Goal: Task Accomplishment & Management: Manage account settings

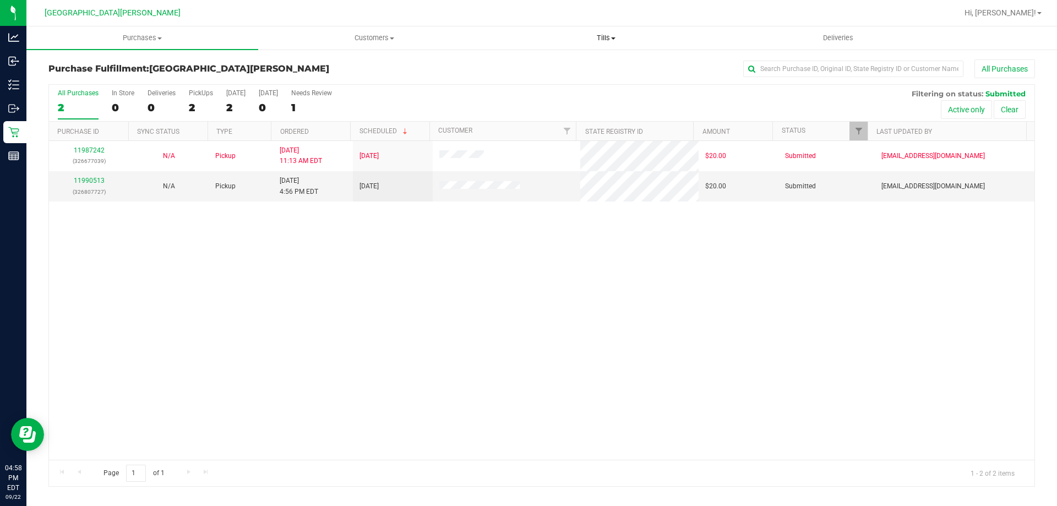
click at [602, 43] on uib-tab-heading "Tills Manage tills Reconcile e-payments" at bounding box center [606, 38] width 231 height 22
click at [563, 62] on span "Manage tills" at bounding box center [527, 66] width 74 height 9
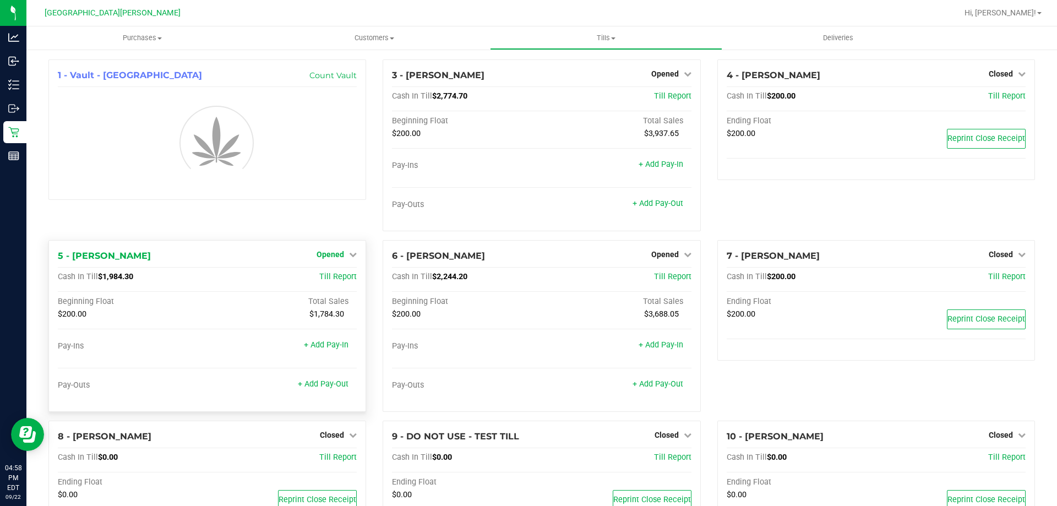
click at [332, 256] on span "Opened" at bounding box center [331, 254] width 28 height 9
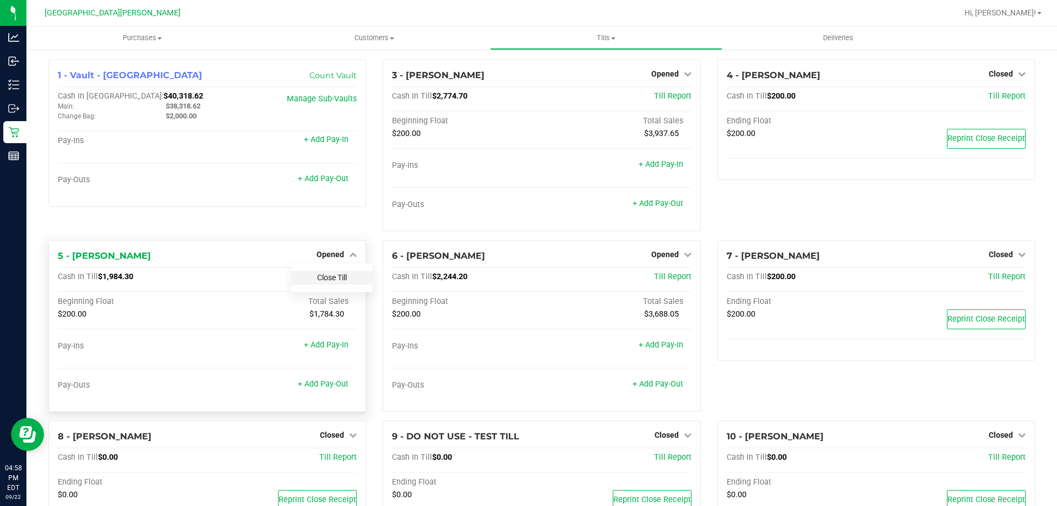
click at [334, 279] on link "Close Till" at bounding box center [332, 277] width 30 height 9
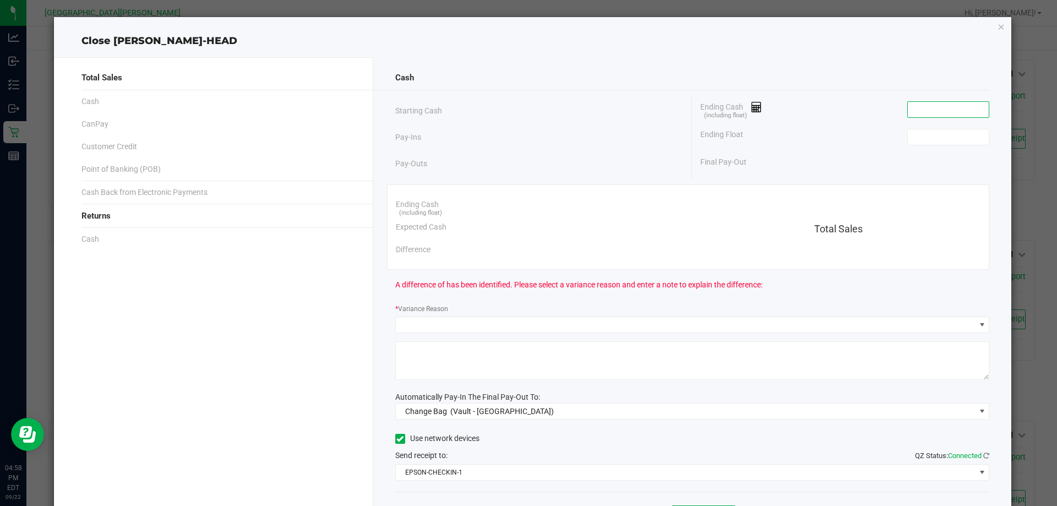
click at [915, 110] on input at bounding box center [948, 109] width 81 height 15
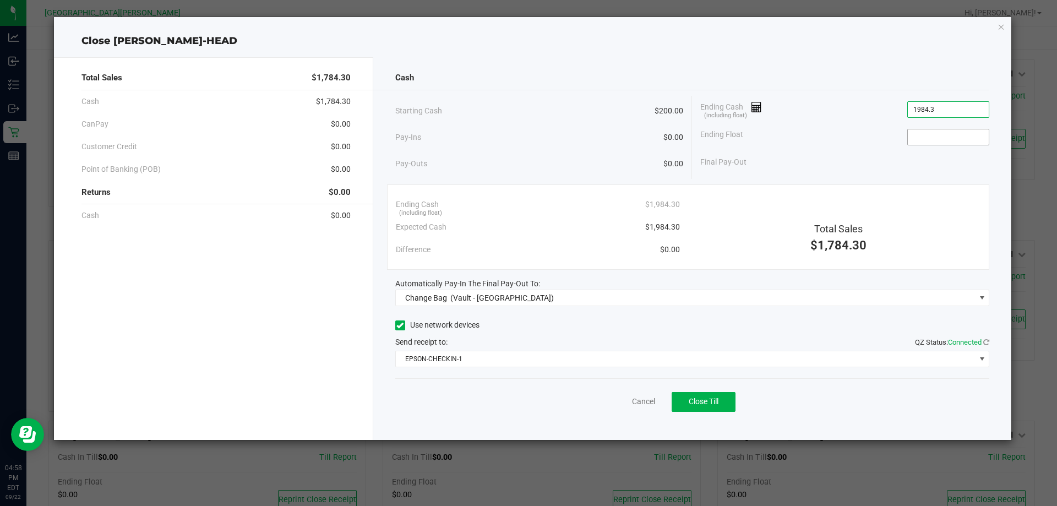
type input "$1,984.30"
click at [927, 139] on input at bounding box center [948, 136] width 81 height 15
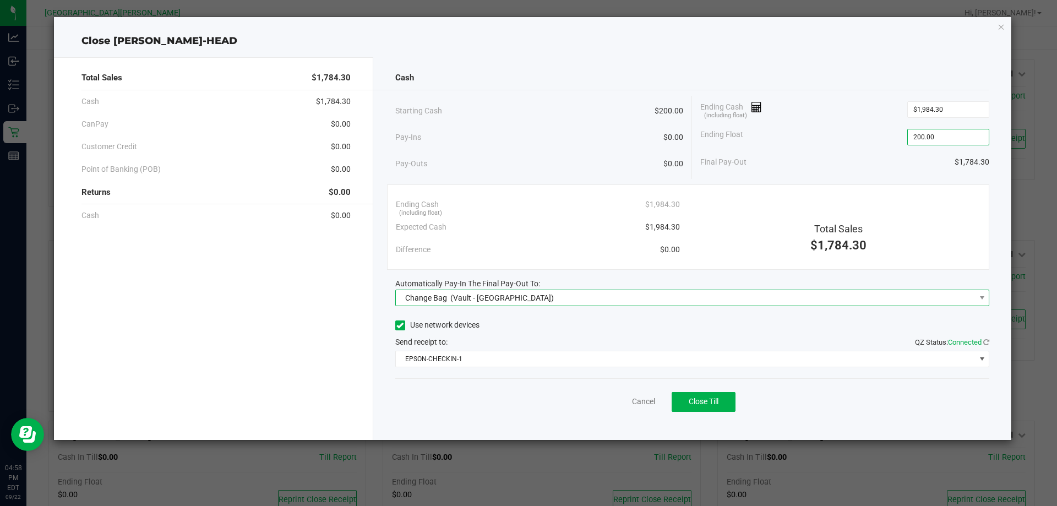
type input "$200.00"
click at [578, 294] on span "Change Bag (Vault - [GEOGRAPHIC_DATA])" at bounding box center [686, 297] width 580 height 15
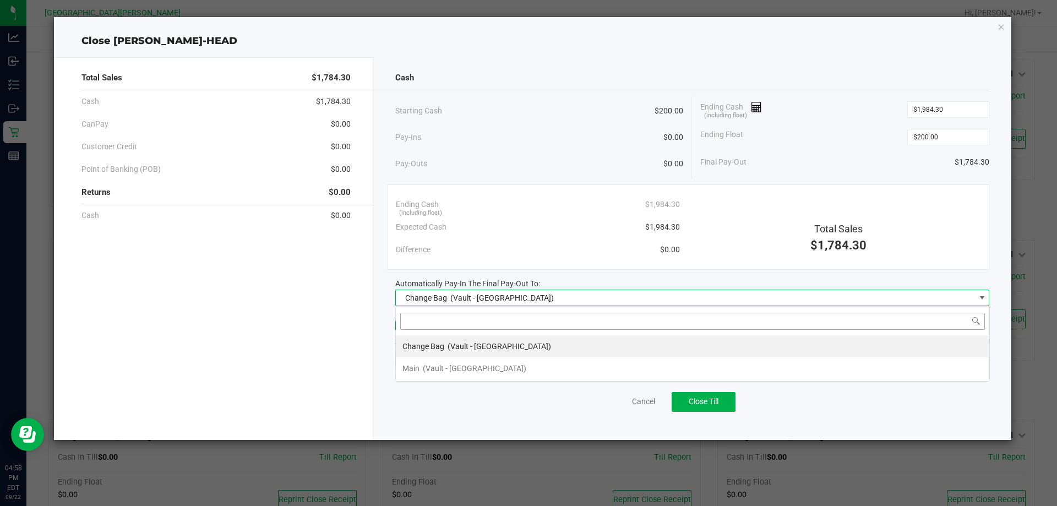
scroll to position [17, 594]
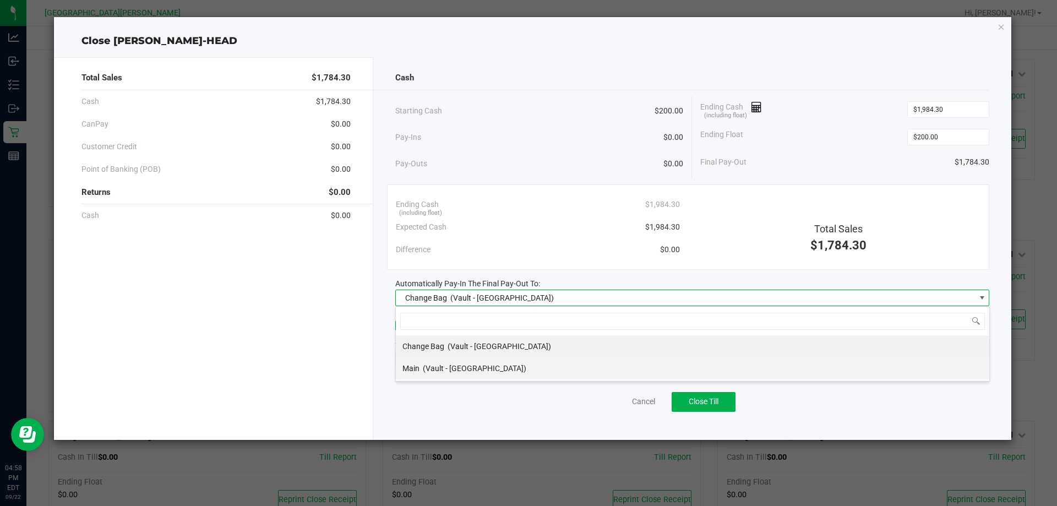
click at [445, 374] on div "Main (Vault - [GEOGRAPHIC_DATA])" at bounding box center [465, 368] width 124 height 20
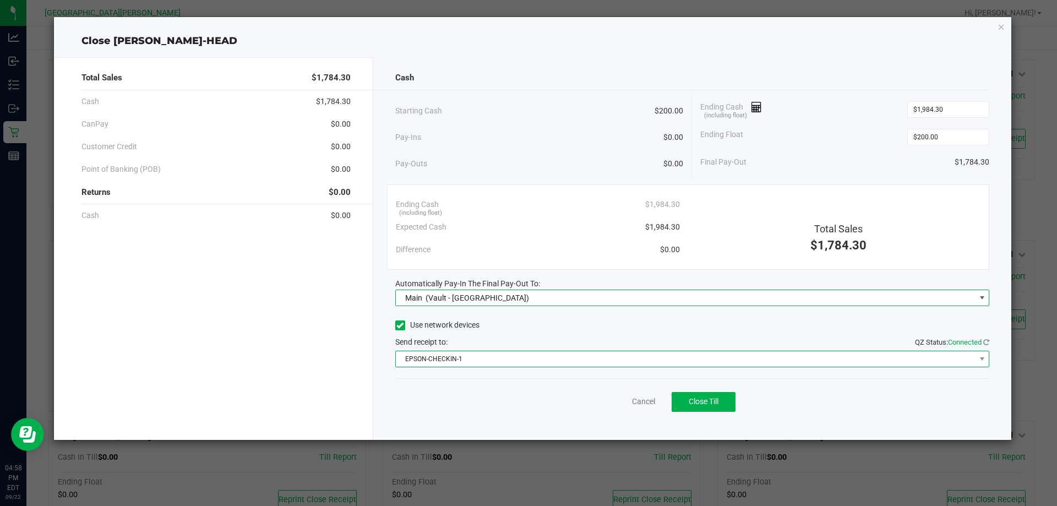
click at [448, 366] on span "EPSON-CHECKIN-1" at bounding box center [686, 358] width 580 height 15
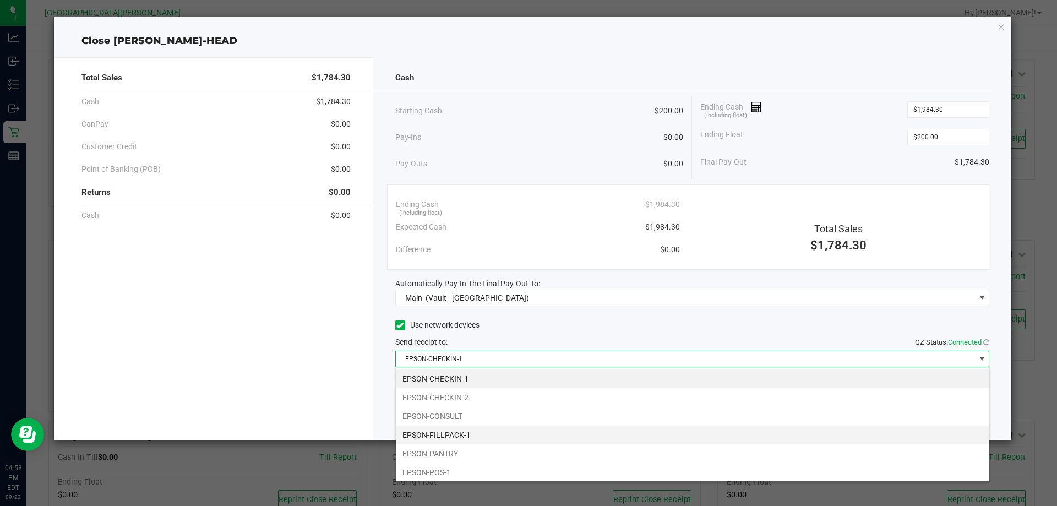
click at [453, 434] on li "EPSON-FILLPACK-1" at bounding box center [693, 435] width 594 height 19
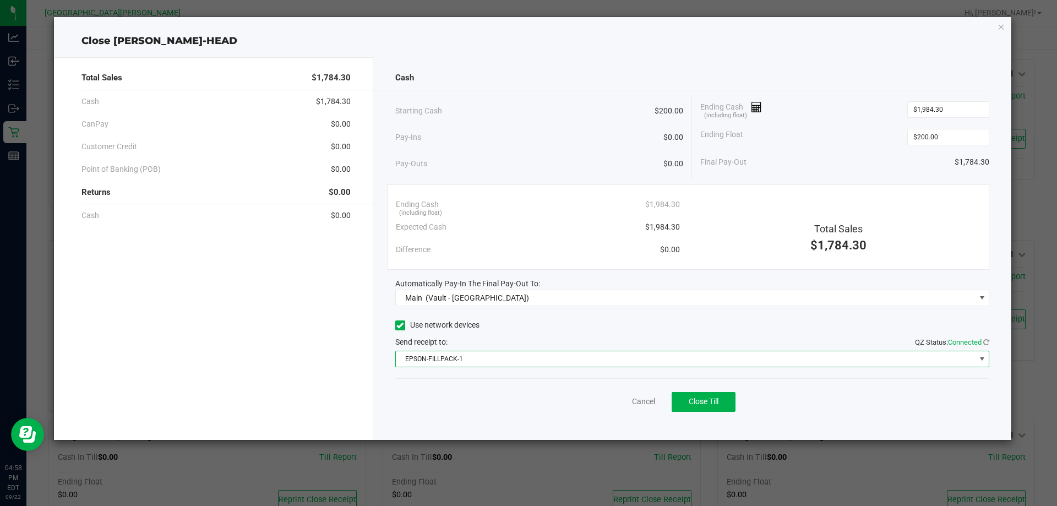
click at [448, 425] on div "Cash Starting Cash $200.00 Pay-Ins $0.00 Pay-Outs $0.00 Ending Cash (including …" at bounding box center [692, 248] width 639 height 383
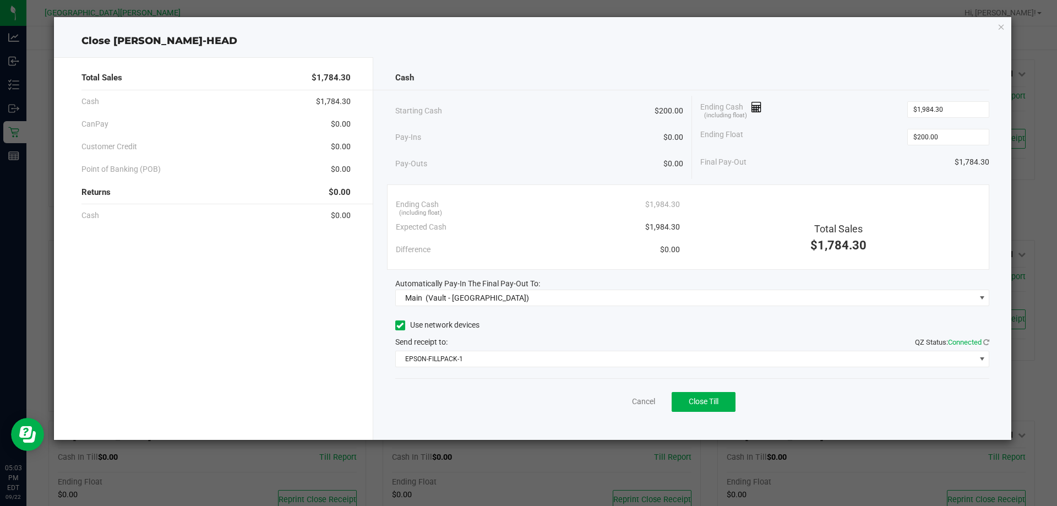
click at [693, 52] on div "Total Sales $1,784.30 Cash $1,784.30 CanPay $0.00 Customer Credit $0.00 Point o…" at bounding box center [533, 244] width 958 height 392
click at [707, 404] on span "Close Till" at bounding box center [704, 401] width 30 height 9
